Goal: Task Accomplishment & Management: Use online tool/utility

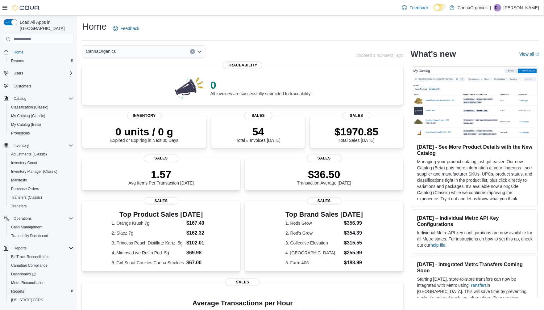
click at [20, 289] on span "Reports" at bounding box center [17, 291] width 13 height 5
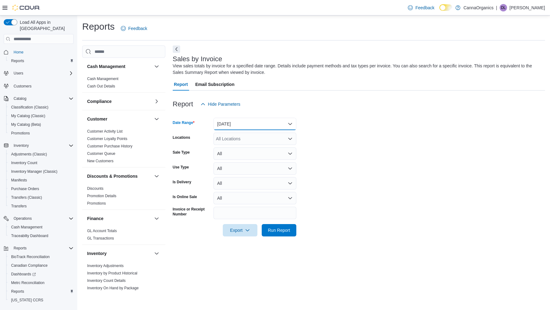
click at [291, 122] on button "Yesterday" at bounding box center [254, 124] width 83 height 12
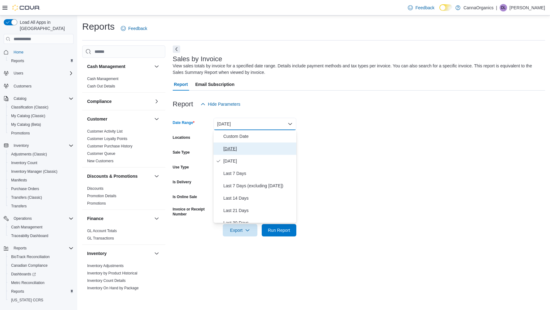
click at [231, 148] on span "Today" at bounding box center [258, 148] width 70 height 7
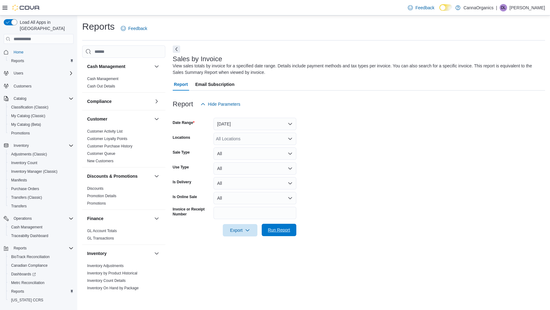
click at [275, 232] on span "Run Report" at bounding box center [279, 230] width 22 height 6
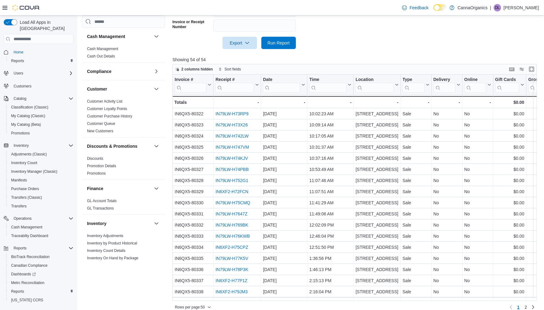
scroll to position [194, 0]
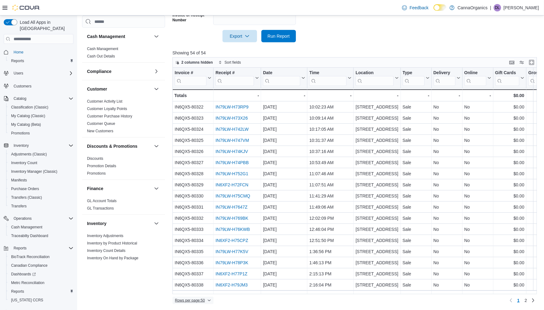
click at [208, 297] on span "Rows per page : 50" at bounding box center [193, 299] width 36 height 7
click at [198, 288] on span "100 rows" at bounding box center [201, 287] width 20 height 5
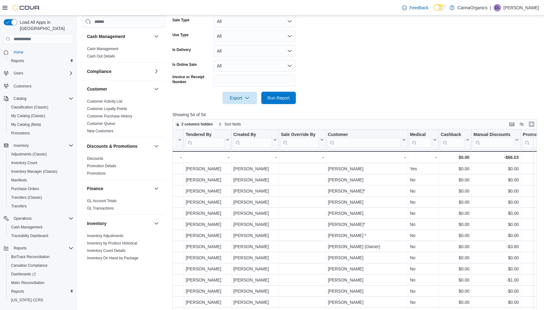
scroll to position [91, 0]
